Goal: Transaction & Acquisition: Purchase product/service

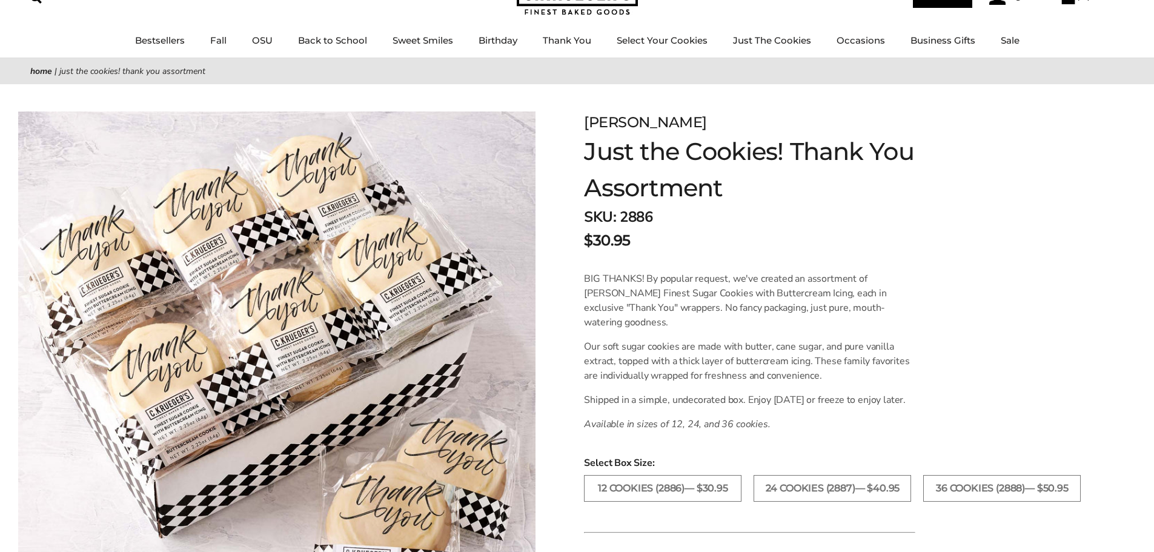
scroll to position [121, 0]
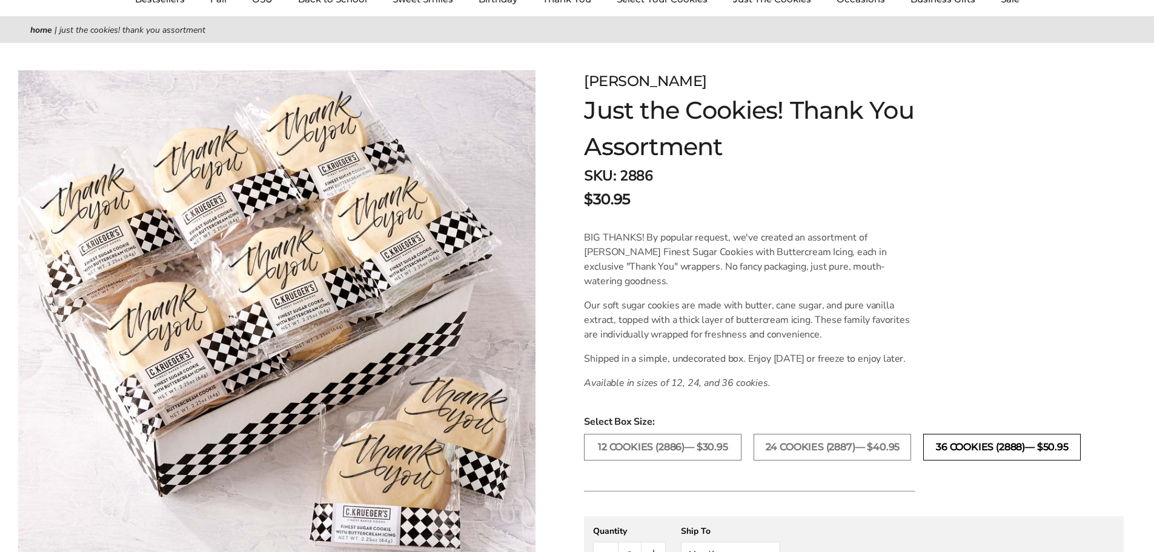
click at [990, 457] on label "36 COOKIES (2888)— $50.95" at bounding box center [1002, 447] width 158 height 27
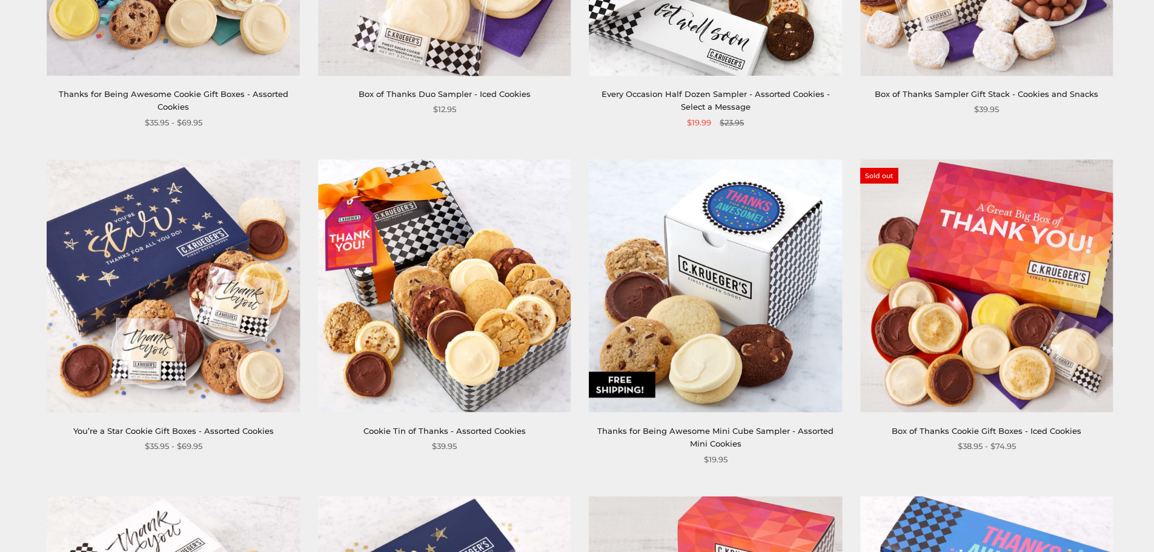
scroll to position [788, 0]
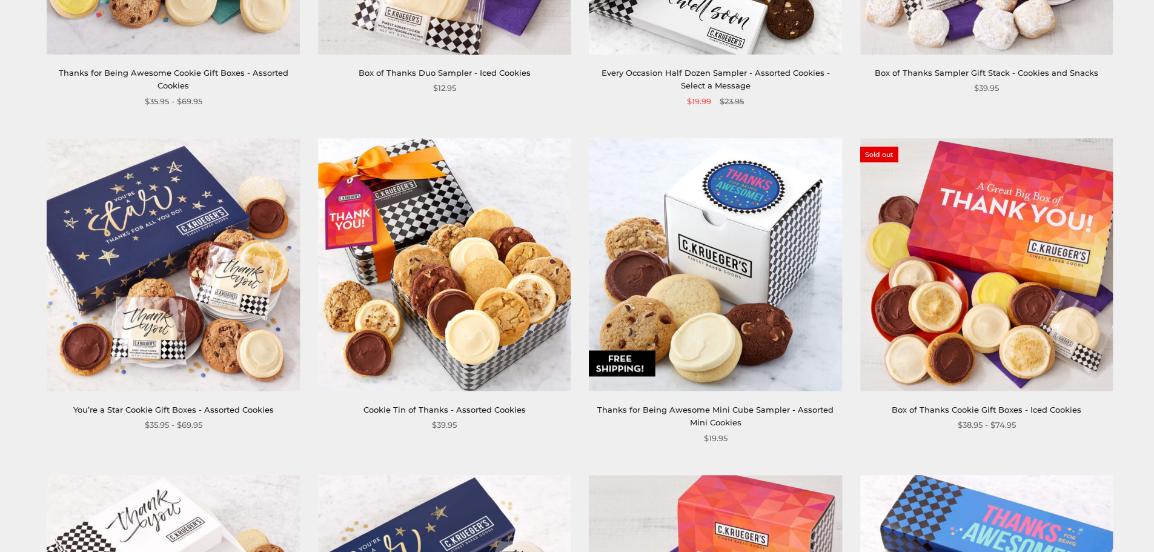
click at [246, 289] on img at bounding box center [173, 264] width 253 height 253
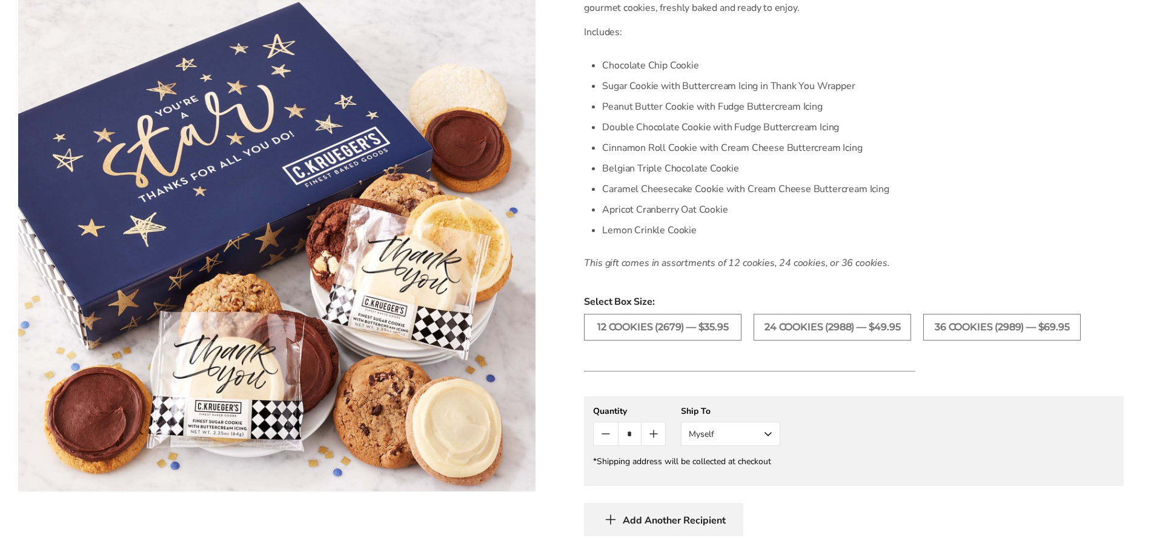
scroll to position [424, 0]
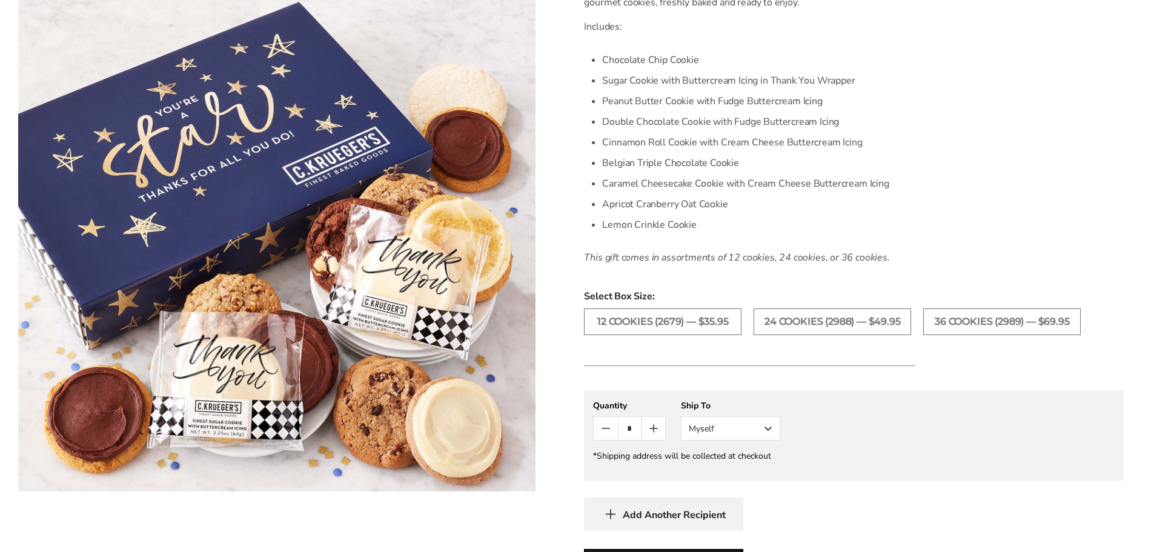
click at [297, 262] on img at bounding box center [276, 245] width 517 height 491
